Goal: Task Accomplishment & Management: Use online tool/utility

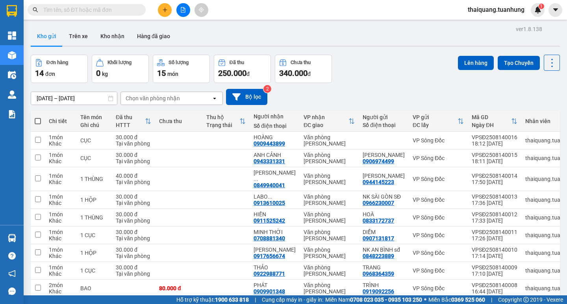
click at [378, 76] on div "Đơn hàng 14 đơn Khối lượng 0 kg Số lượng 15 món Đã thu 250.000 đ Chưa thu 340.0…" at bounding box center [295, 69] width 529 height 28
click at [377, 70] on div "Đơn hàng 14 đơn Khối lượng 0 kg Số lượng 15 món Đã thu 250.000 đ Chưa thu 340.0…" at bounding box center [295, 69] width 529 height 28
drag, startPoint x: 374, startPoint y: 72, endPoint x: 370, endPoint y: 67, distance: 5.9
click at [374, 71] on div "Đơn hàng 14 đơn Khối lượng 0 kg Số lượng 15 món Đã thu 250.000 đ Chưa thu 340.0…" at bounding box center [295, 69] width 529 height 28
click at [117, 32] on button "Kho nhận" at bounding box center [112, 36] width 37 height 19
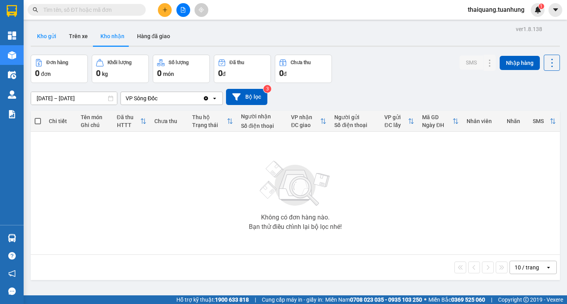
click at [48, 38] on button "Kho gửi" at bounding box center [47, 36] width 32 height 19
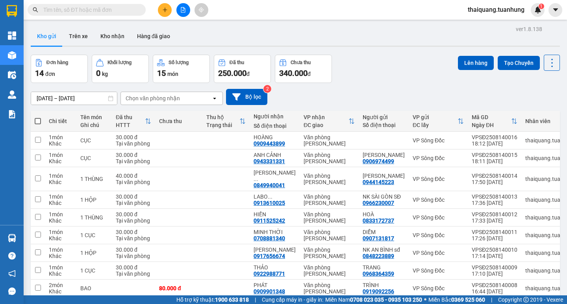
click at [377, 67] on div "Đơn hàng 14 đơn Khối lượng 0 kg Số lượng 15 món Đã thu 250.000 đ Chưa thu 340.0…" at bounding box center [295, 69] width 529 height 28
click at [382, 57] on div "Đơn hàng 14 đơn Khối lượng 0 kg Số lượng 15 món Đã thu 250.000 đ Chưa thu 340.0…" at bounding box center [295, 69] width 529 height 28
click at [287, 26] on div "ver 1.8.138 Kho gửi Trên xe Kho nhận Hàng đã giao Đơn hàng 14 đơn Khối lượng 0 …" at bounding box center [296, 184] width 536 height 320
click at [382, 65] on div "Đơn hàng 14 đơn Khối lượng 0 kg Số lượng 15 món Đã thu 250.000 đ Chưa thu 340.0…" at bounding box center [295, 69] width 529 height 28
click at [113, 39] on button "Kho nhận" at bounding box center [112, 36] width 37 height 19
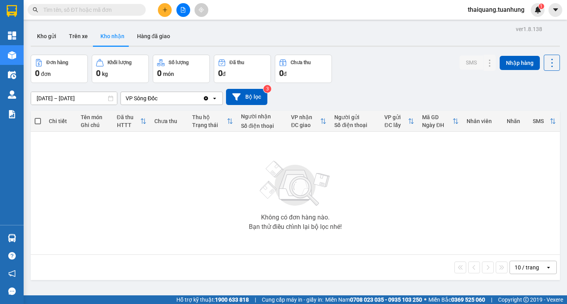
click at [388, 75] on div "Đơn hàng 0 đơn Khối lượng 0 kg Số lượng 0 món Đã thu 0 đ Chưa thu 0 đ SMS Nhập …" at bounding box center [295, 69] width 529 height 28
click at [362, 75] on div "Đơn hàng 0 đơn Khối lượng 0 kg Số lượng 0 món Đã thu 0 đ Chưa thu 0 đ SMS Nhập …" at bounding box center [295, 69] width 529 height 28
click at [381, 64] on div "Đơn hàng 0 đơn Khối lượng 0 kg Số lượng 0 món Đã thu 0 đ Chưa thu 0 đ SMS Nhập …" at bounding box center [295, 69] width 529 height 28
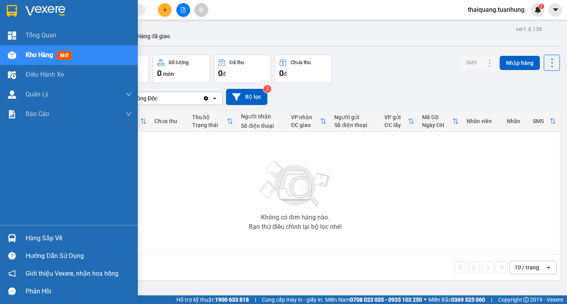
click at [43, 245] on div "Hàng sắp về" at bounding box center [69, 239] width 138 height 18
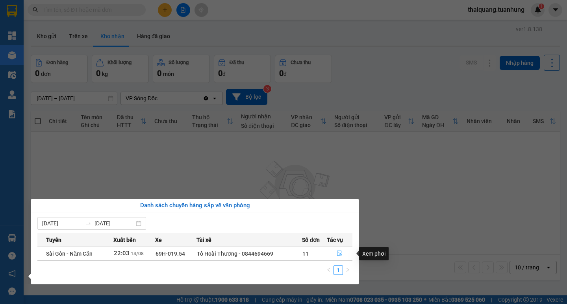
click at [337, 253] on icon "file-done" at bounding box center [339, 254] width 5 height 6
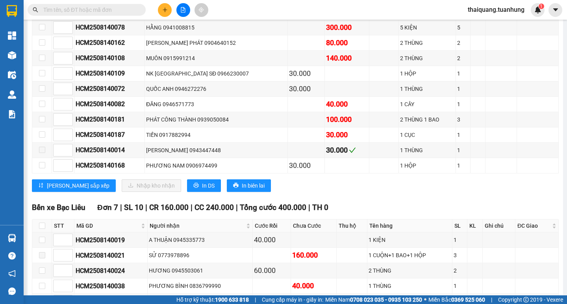
scroll to position [1930, 0]
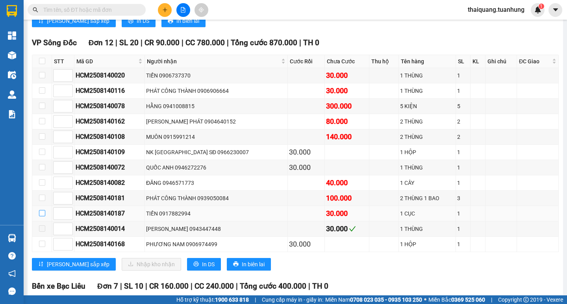
click at [40, 217] on input "checkbox" at bounding box center [42, 213] width 6 height 6
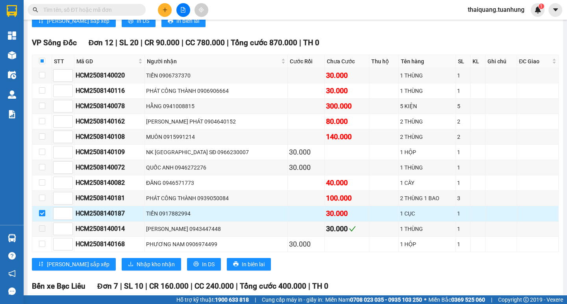
click at [42, 217] on input "checkbox" at bounding box center [42, 213] width 6 height 6
checkbox input "false"
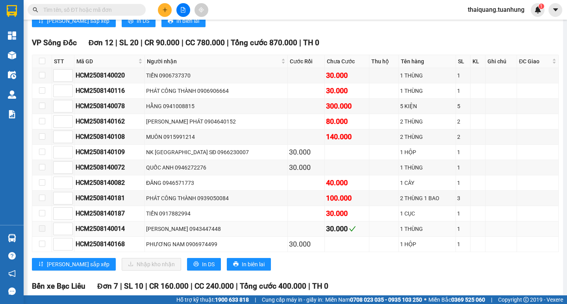
click at [42, 232] on span at bounding box center [42, 229] width 6 height 6
click at [42, 78] on input "checkbox" at bounding box center [42, 75] width 6 height 6
checkbox input "true"
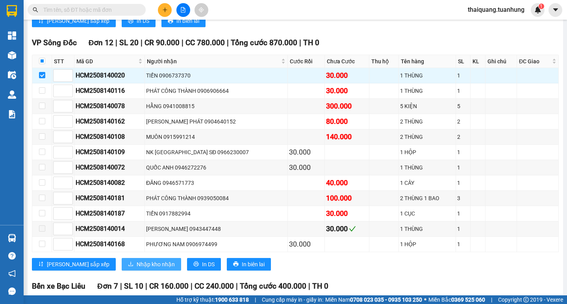
click at [137, 269] on span "Nhập kho nhận" at bounding box center [156, 264] width 38 height 9
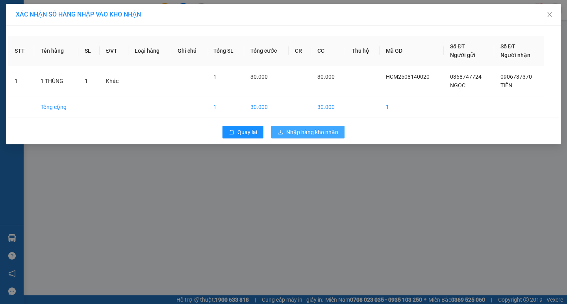
click at [298, 135] on span "Nhập hàng kho nhận" at bounding box center [312, 132] width 52 height 9
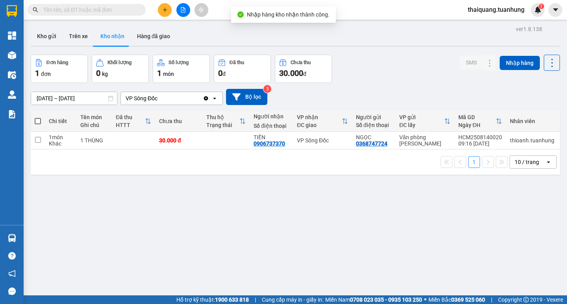
click at [400, 59] on div "Đơn hàng 1 đơn Khối lượng 0 kg Số lượng 1 món Đã thu 0 đ Chưa thu 30.000 đ SMS …" at bounding box center [295, 69] width 529 height 28
